Goal: Information Seeking & Learning: Learn about a topic

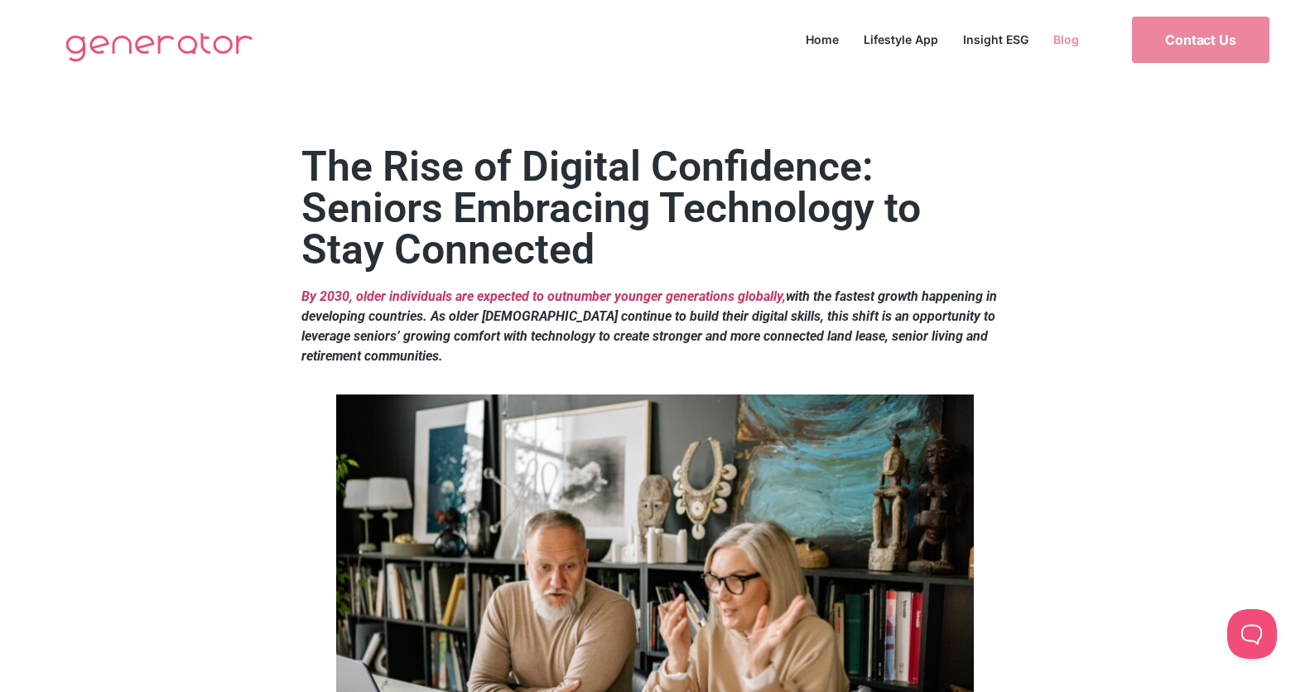
click at [1059, 37] on link "Blog" at bounding box center [1066, 39] width 51 height 22
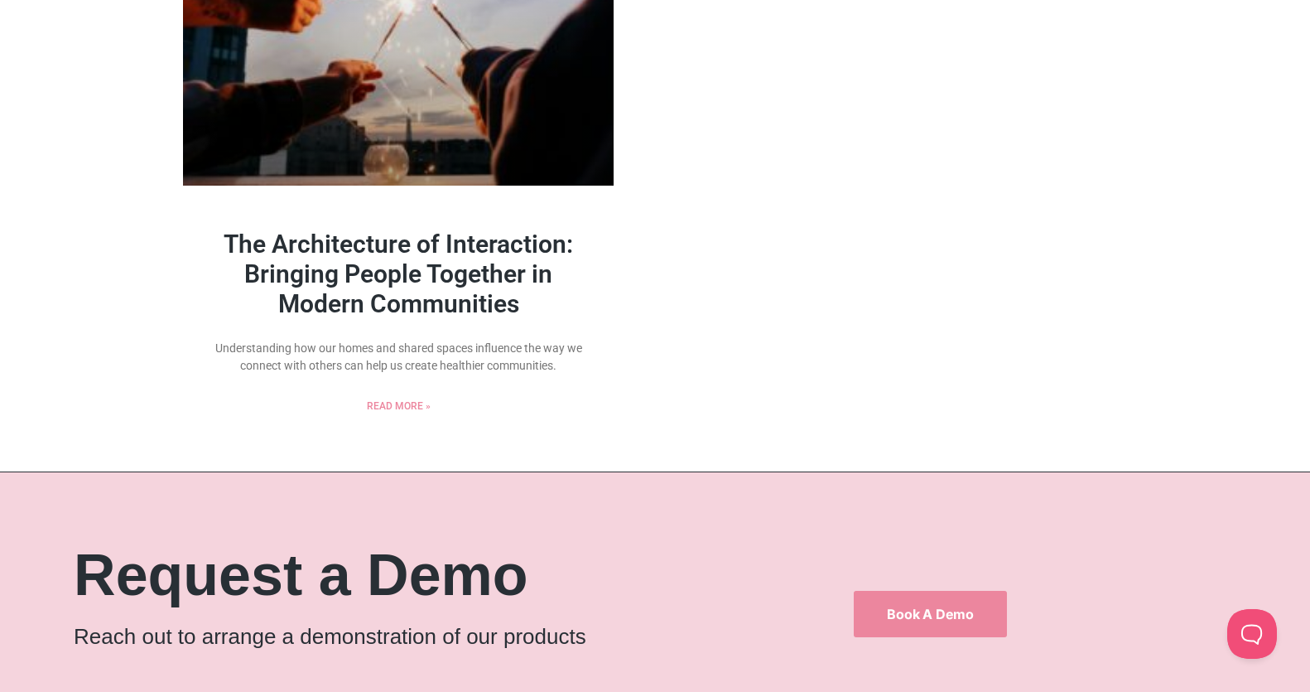
scroll to position [1753, 0]
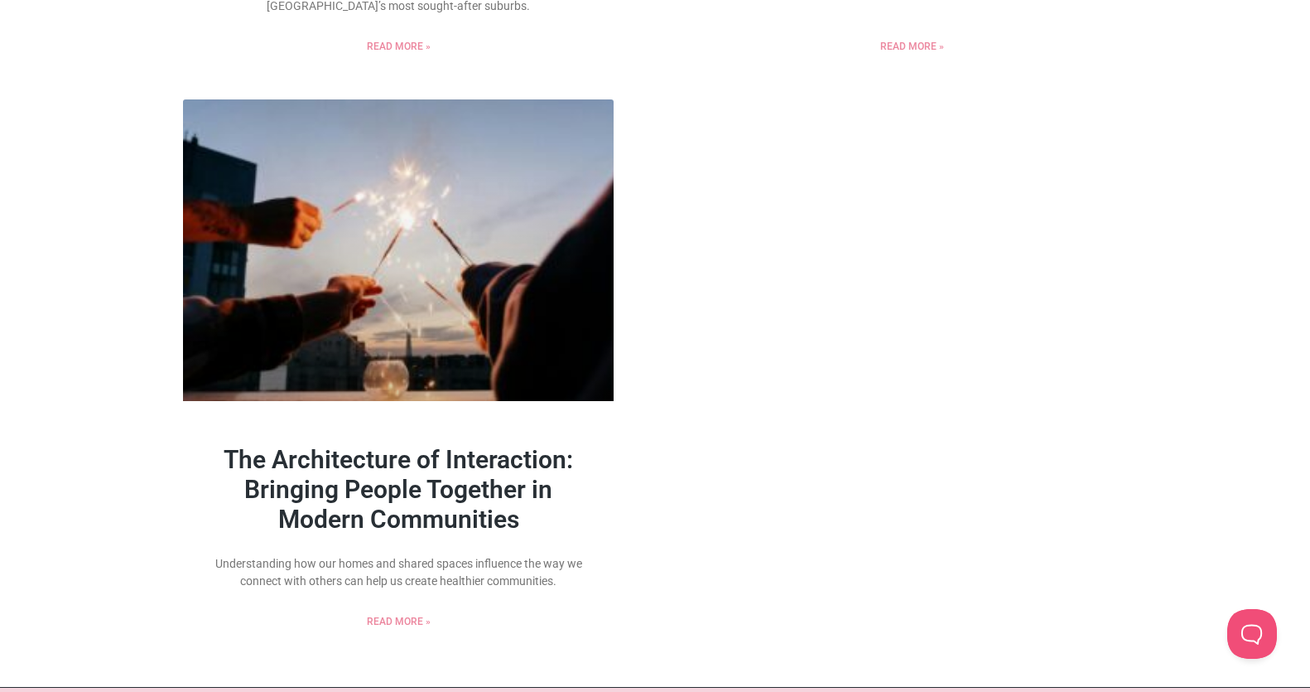
click at [472, 469] on link "The Architecture of Interaction: Bringing People Together in Modern Communities" at bounding box center [399, 489] width 350 height 89
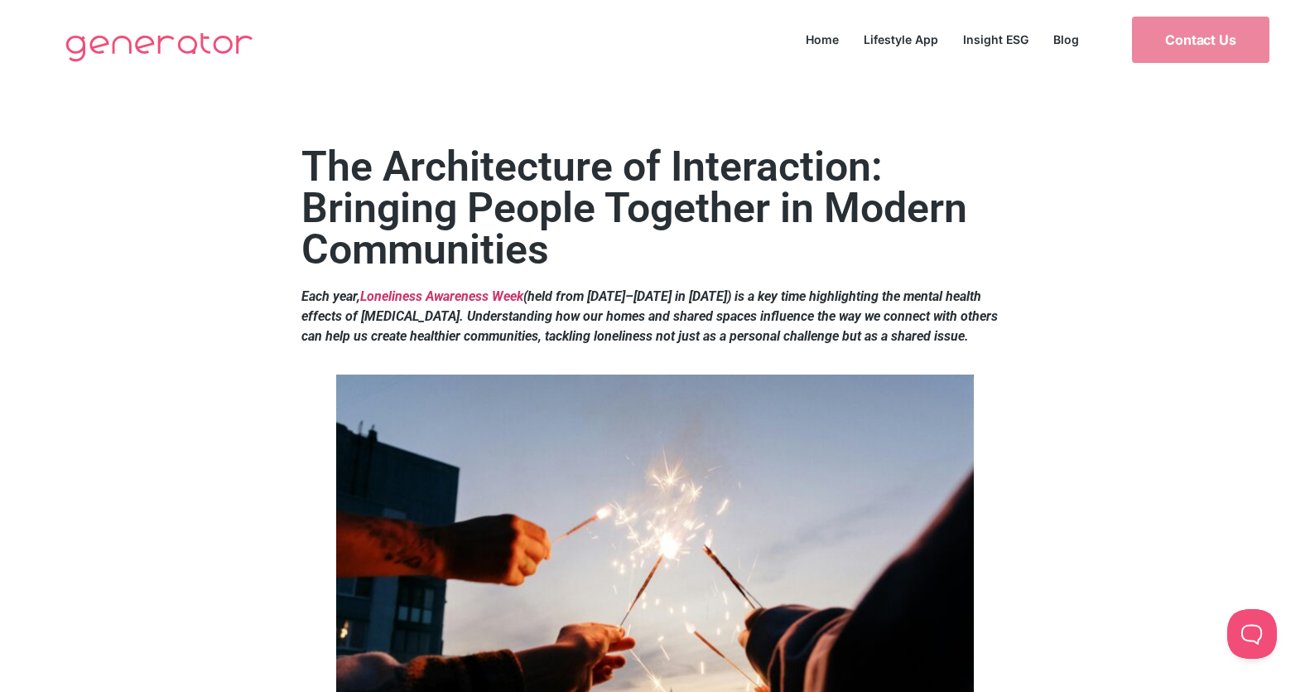
click at [215, 36] on img at bounding box center [159, 46] width 205 height 66
